Goal: Contribute content: Add original content to the website for others to see

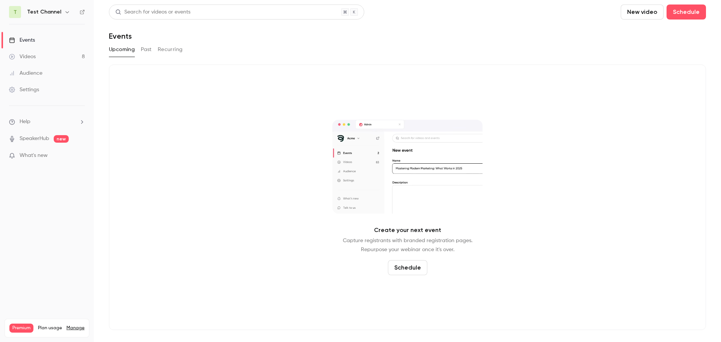
click at [36, 59] on link "Videos 8" at bounding box center [47, 56] width 94 height 17
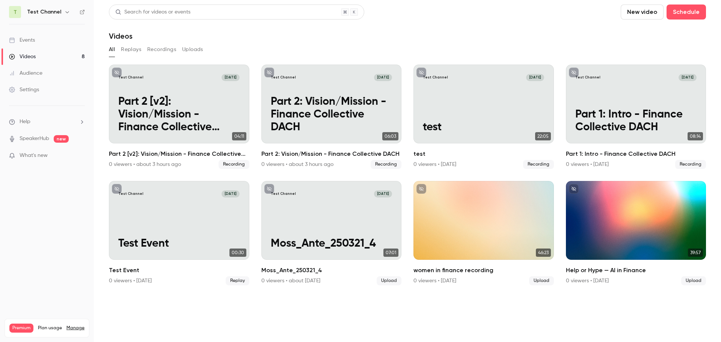
click at [652, 15] on button "New video" at bounding box center [642, 12] width 43 height 15
click at [656, 50] on div "Upload" at bounding box center [669, 52] width 57 height 8
click at [646, 14] on button "New video" at bounding box center [642, 12] width 43 height 15
click at [652, 48] on div "Upload" at bounding box center [669, 52] width 57 height 8
click at [706, 323] on icon "Cancel upload" at bounding box center [704, 324] width 5 height 5
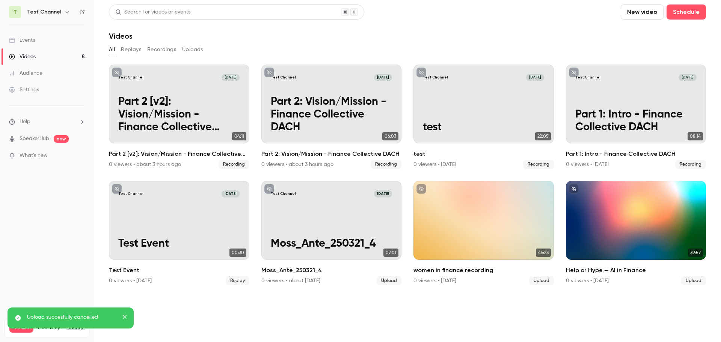
click at [29, 248] on nav "T Test Channel Events Videos 8 Audience Settings Help SpeakerHub new What's new…" at bounding box center [47, 171] width 94 height 342
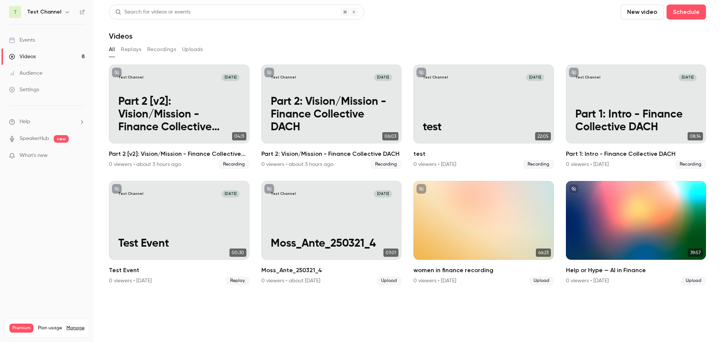
click at [55, 153] on p "What's new" at bounding box center [41, 156] width 64 height 8
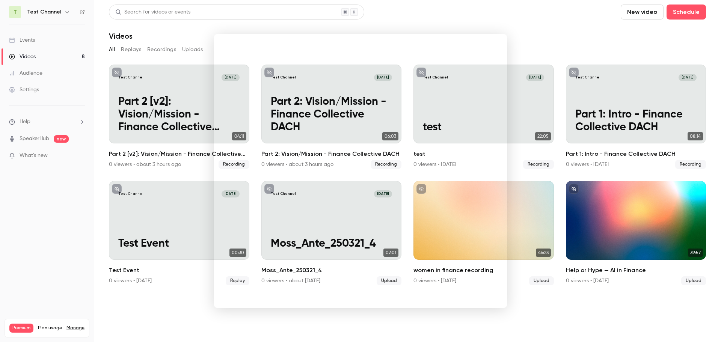
click at [153, 309] on div at bounding box center [360, 171] width 721 height 342
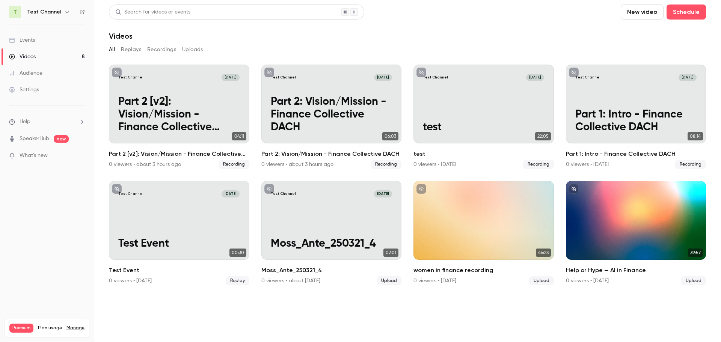
click at [650, 12] on button "New video" at bounding box center [642, 12] width 43 height 15
click at [653, 48] on li "Upload" at bounding box center [663, 52] width 81 height 20
